Goal: Information Seeking & Learning: Compare options

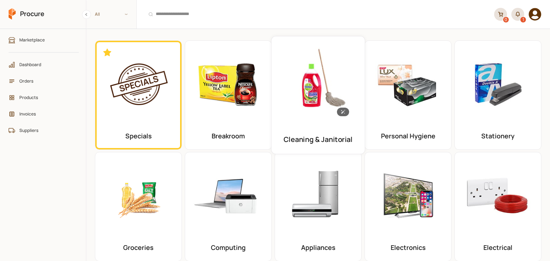
click at [295, 91] on img at bounding box center [319, 83] width 82 height 82
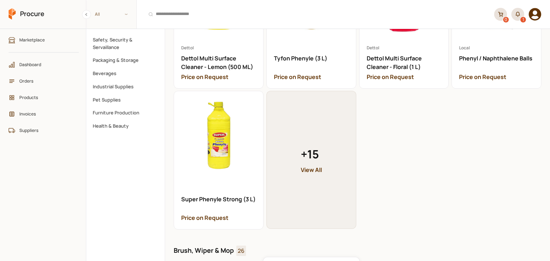
scroll to position [358, 0]
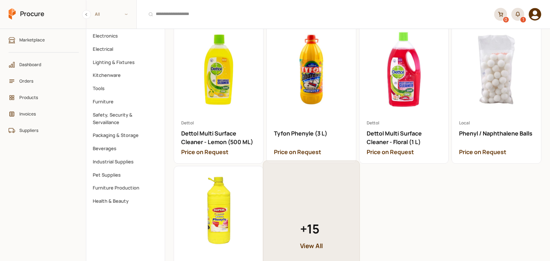
click at [314, 208] on link "+ 15 View All" at bounding box center [311, 235] width 97 height 150
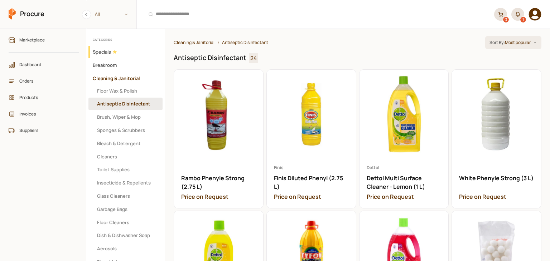
click at [211, 43] on button "Cleaning & Janitorial" at bounding box center [194, 43] width 41 height 6
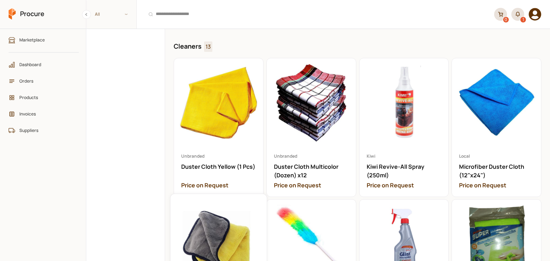
scroll to position [1791, 0]
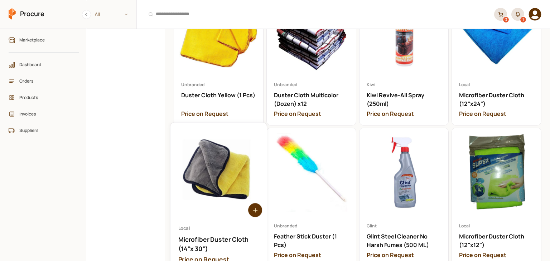
click at [218, 174] on link "Open Microfiber Duster Cloth (14"x 30")" at bounding box center [218, 198] width 96 height 150
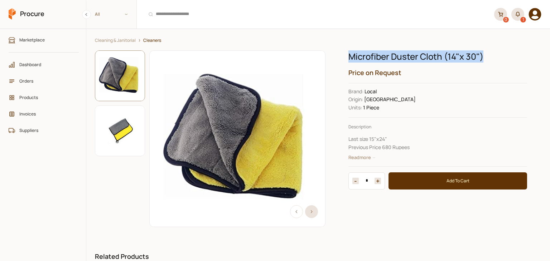
drag, startPoint x: 349, startPoint y: 54, endPoint x: 494, endPoint y: 56, distance: 145.1
click at [494, 56] on h1 "Microfiber Duster Cloth (14"x 30")" at bounding box center [437, 57] width 179 height 12
copy h1 "Microfiber Duster Cloth (14"x 30")"
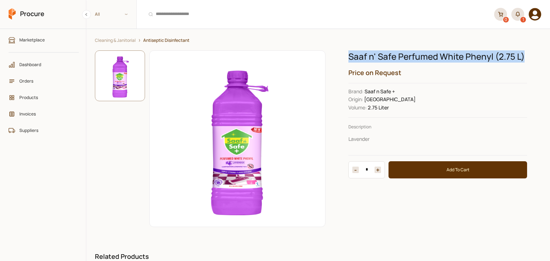
drag, startPoint x: 347, startPoint y: 58, endPoint x: 520, endPoint y: 58, distance: 173.4
click at [520, 58] on h1 "Saaf n' Safe Perfumed White Phenyl (2.75 L)" at bounding box center [437, 57] width 179 height 12
copy h1 "Saaf n' Safe Perfumed White Phenyl (2.75 L)"
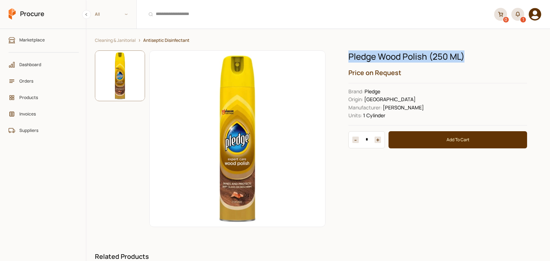
drag, startPoint x: 347, startPoint y: 58, endPoint x: 483, endPoint y: 62, distance: 135.8
click at [483, 62] on h1 "Pledge Wood Polish (250 ML)" at bounding box center [437, 57] width 179 height 12
copy h1 "Pledge Wood Polish (250 ML)"
